Goal: Check status

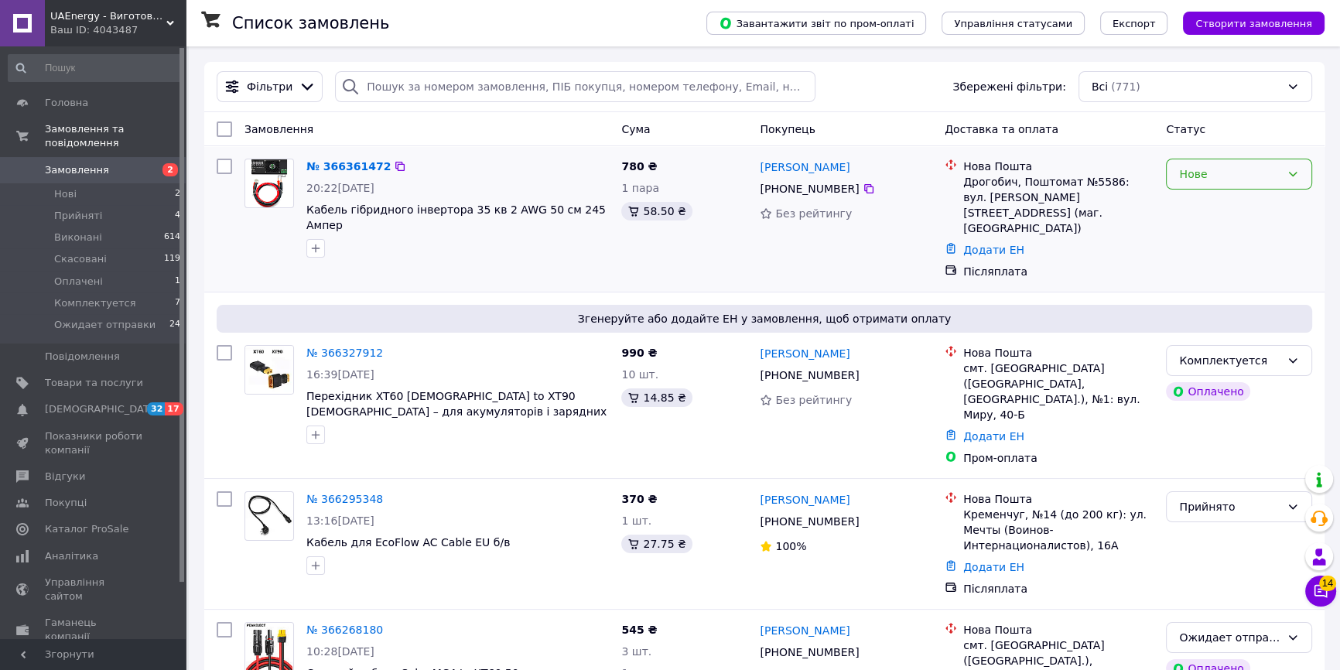
click at [1190, 185] on div "Нове" at bounding box center [1239, 174] width 146 height 31
click at [1189, 212] on li "Прийнято" at bounding box center [1239, 207] width 145 height 28
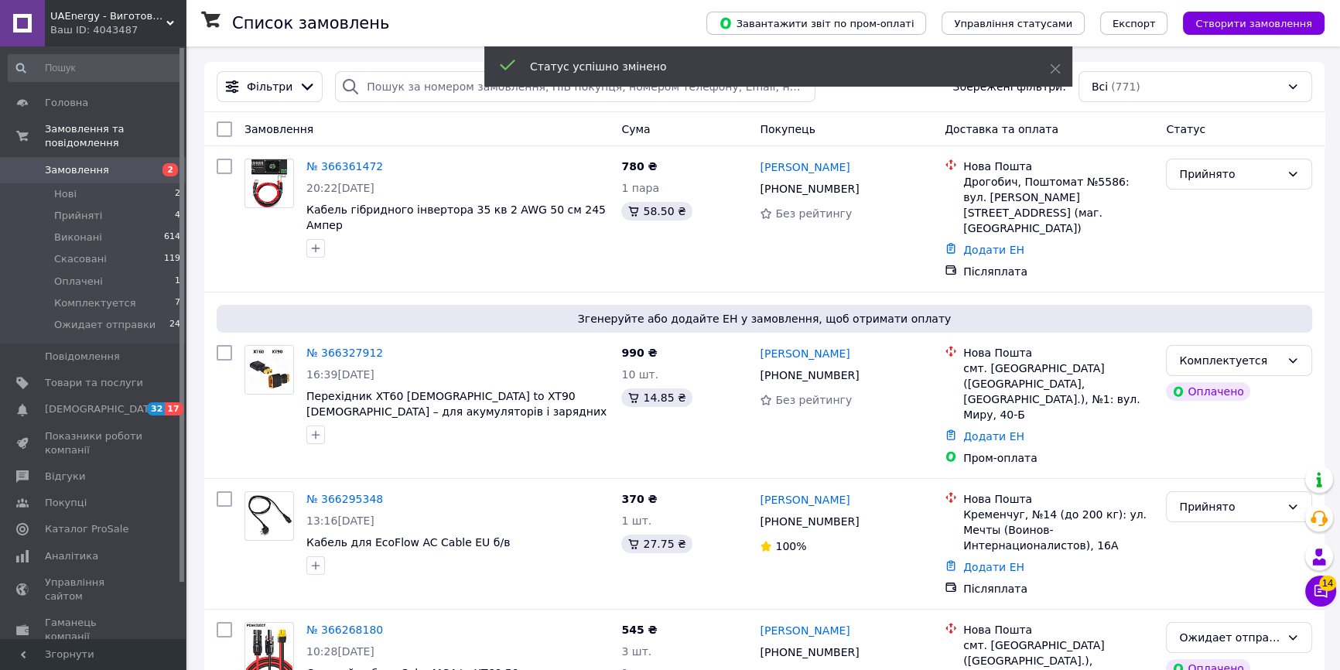
click at [169, 22] on use at bounding box center [170, 23] width 8 height 5
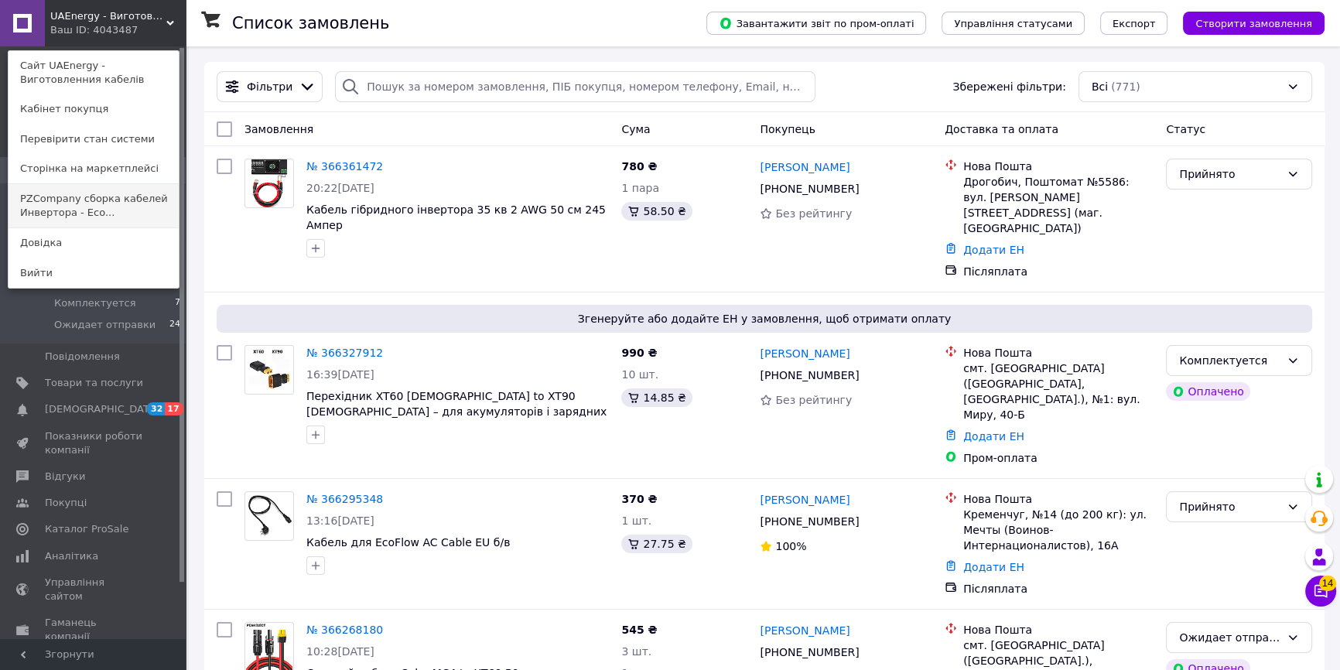
click at [73, 201] on link "PZCompany сборка кабелей Инвертора - Eco..." at bounding box center [94, 205] width 170 height 43
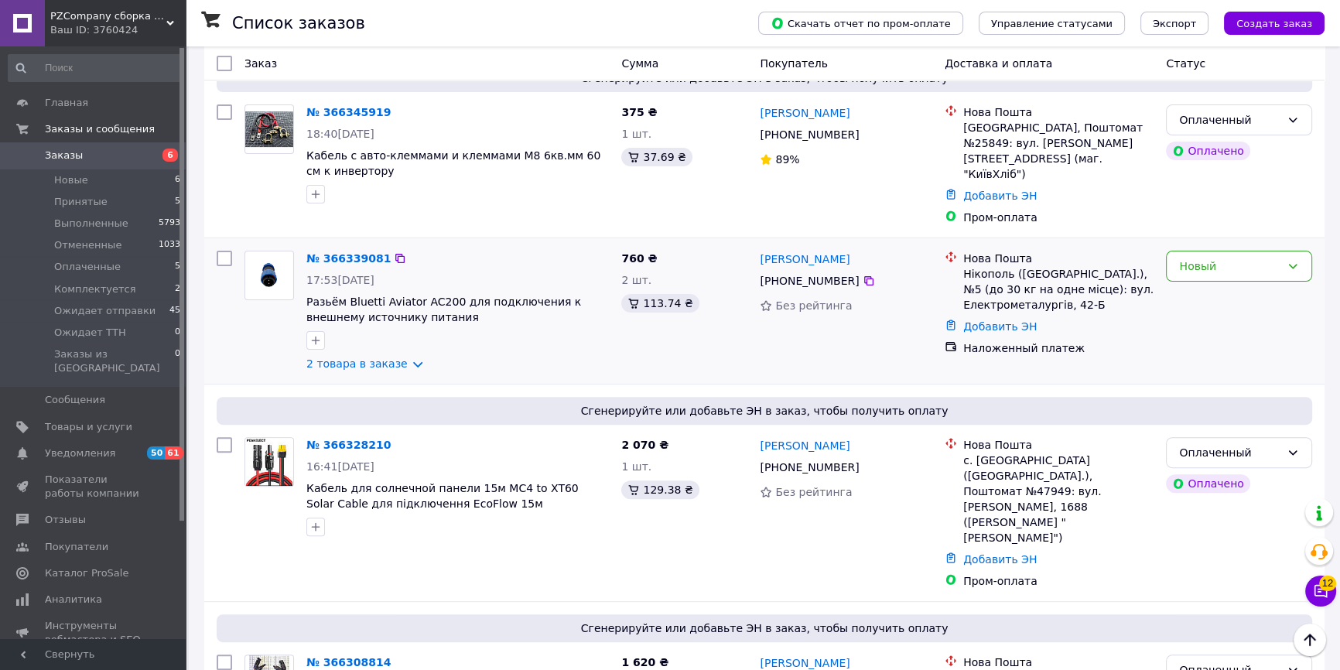
scroll to position [562, 0]
